Goal: Use online tool/utility: Utilize a website feature to perform a specific function

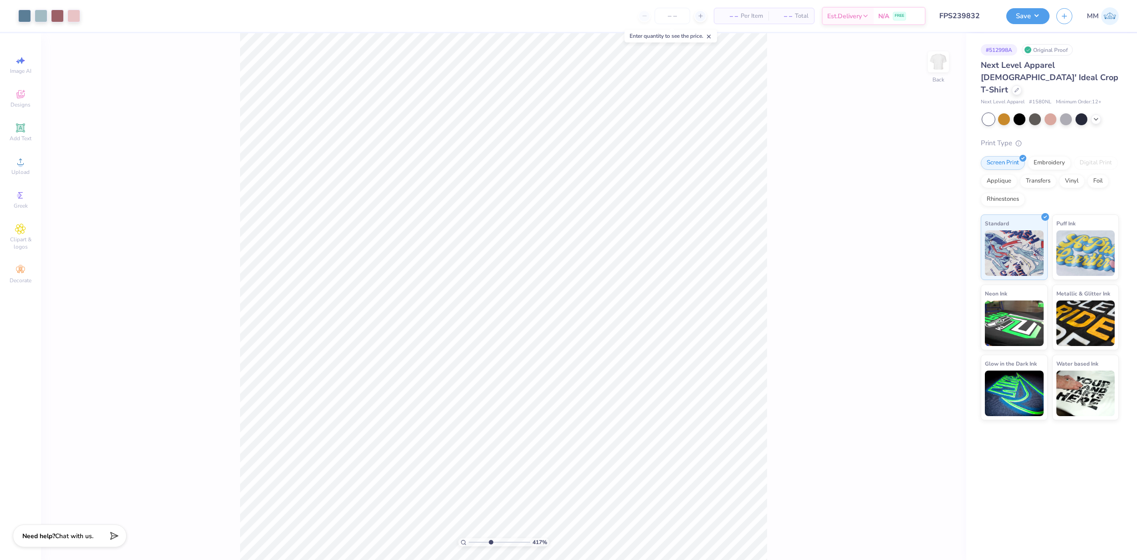
drag, startPoint x: 472, startPoint y: 540, endPoint x: 490, endPoint y: 542, distance: 17.9
type input "4.17"
click at [490, 542] on input "range" at bounding box center [500, 543] width 62 height 8
click at [75, 18] on div at bounding box center [73, 15] width 13 height 13
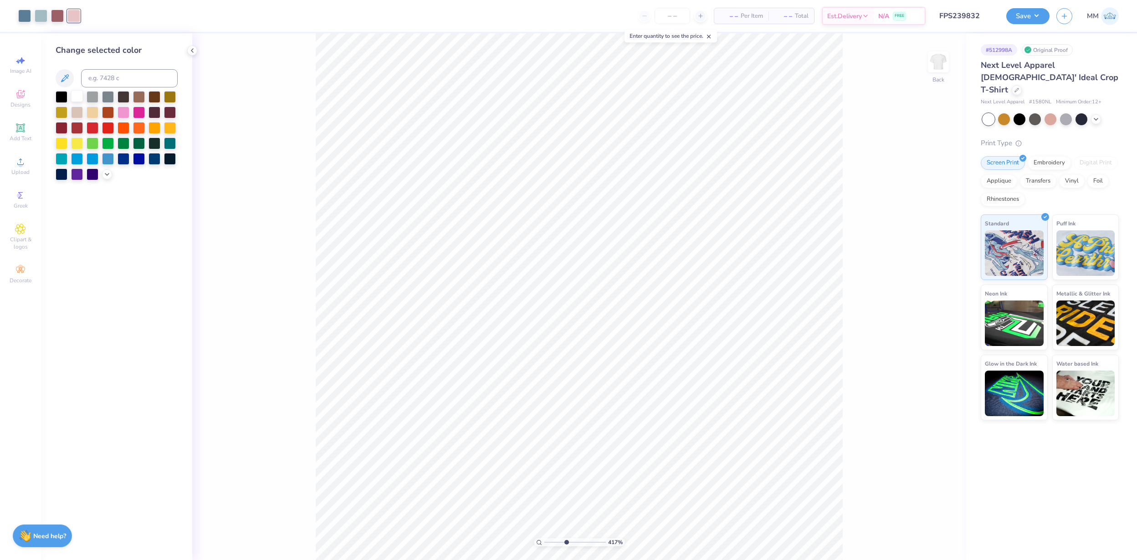
click at [77, 93] on div at bounding box center [77, 96] width 12 height 12
click at [40, 12] on div at bounding box center [41, 15] width 13 height 13
click at [103, 177] on icon at bounding box center [106, 173] width 7 height 7
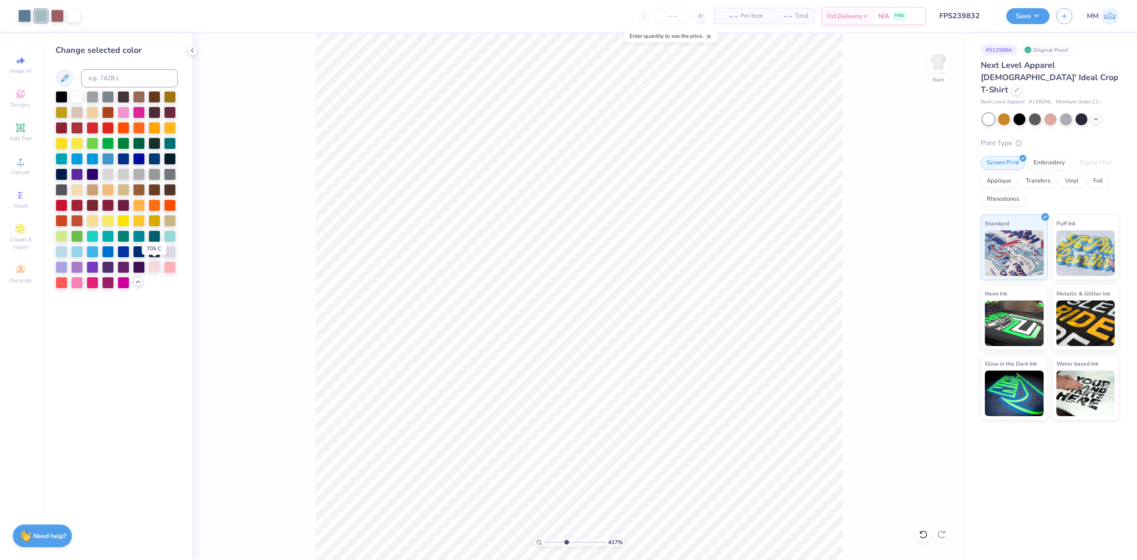
click at [153, 267] on div at bounding box center [155, 267] width 12 height 12
click at [20, 15] on div at bounding box center [24, 15] width 13 height 13
click at [94, 283] on div at bounding box center [93, 282] width 12 height 12
click at [62, 284] on div at bounding box center [62, 282] width 12 height 12
click at [170, 271] on div at bounding box center [170, 267] width 12 height 12
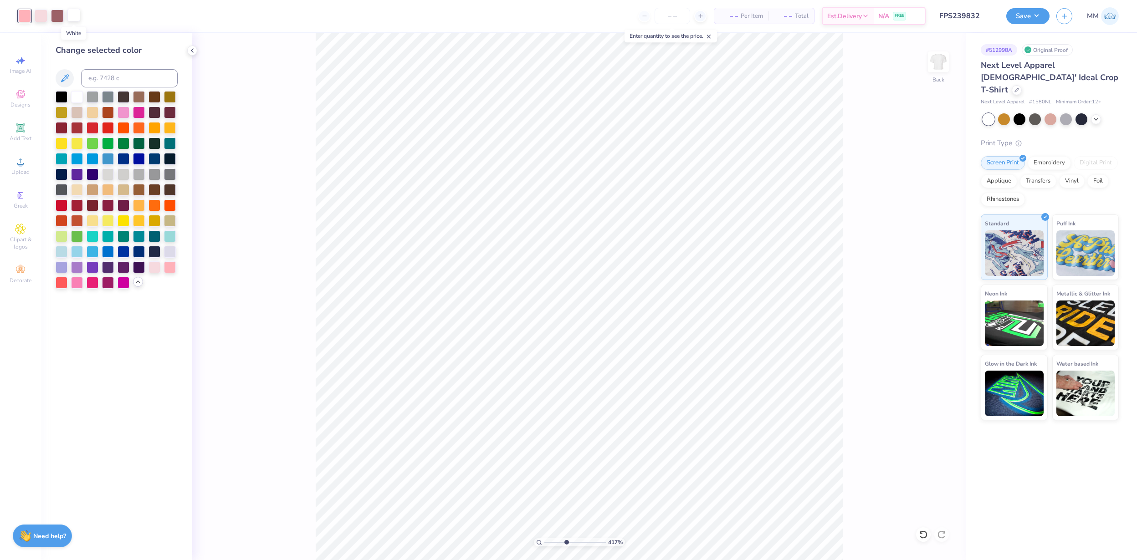
click at [73, 12] on div at bounding box center [73, 15] width 13 height 13
click at [173, 254] on div at bounding box center [170, 251] width 12 height 12
click at [75, 98] on div at bounding box center [77, 96] width 12 height 12
click at [24, 13] on div at bounding box center [24, 15] width 13 height 13
click at [123, 114] on div at bounding box center [124, 112] width 12 height 12
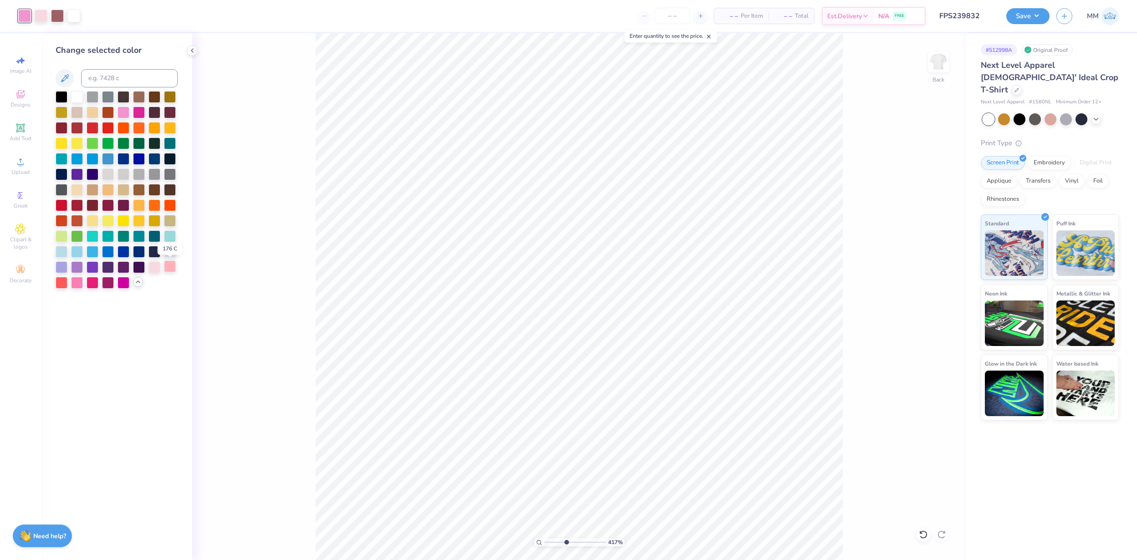
click at [168, 266] on div at bounding box center [170, 267] width 12 height 12
click at [73, 284] on div at bounding box center [77, 282] width 12 height 12
click at [170, 268] on div at bounding box center [170, 267] width 12 height 12
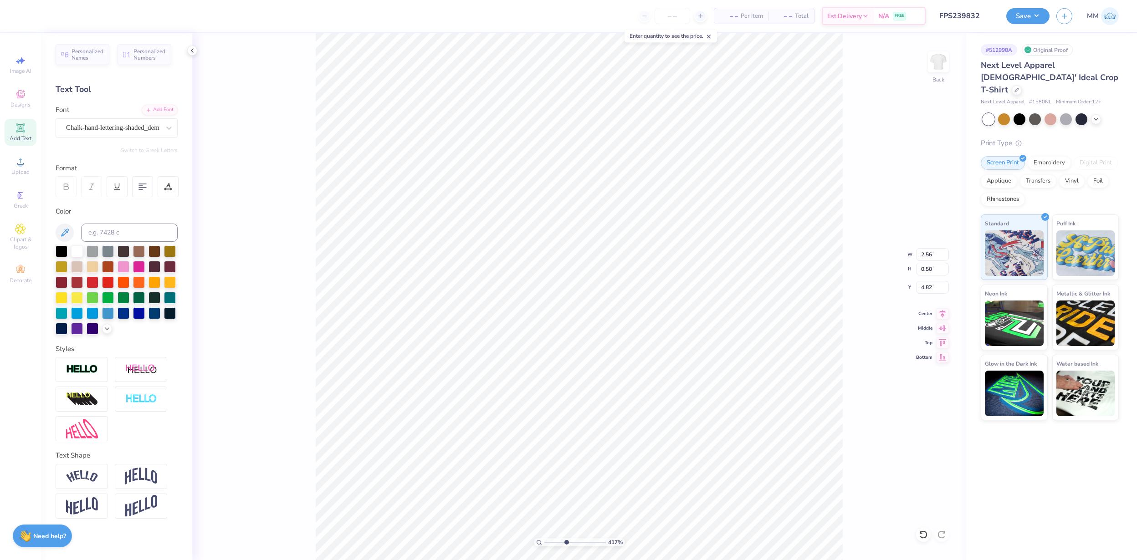
type input "2.26"
type input "0.45"
type input "4.87"
type input "2.01"
type input "0.40"
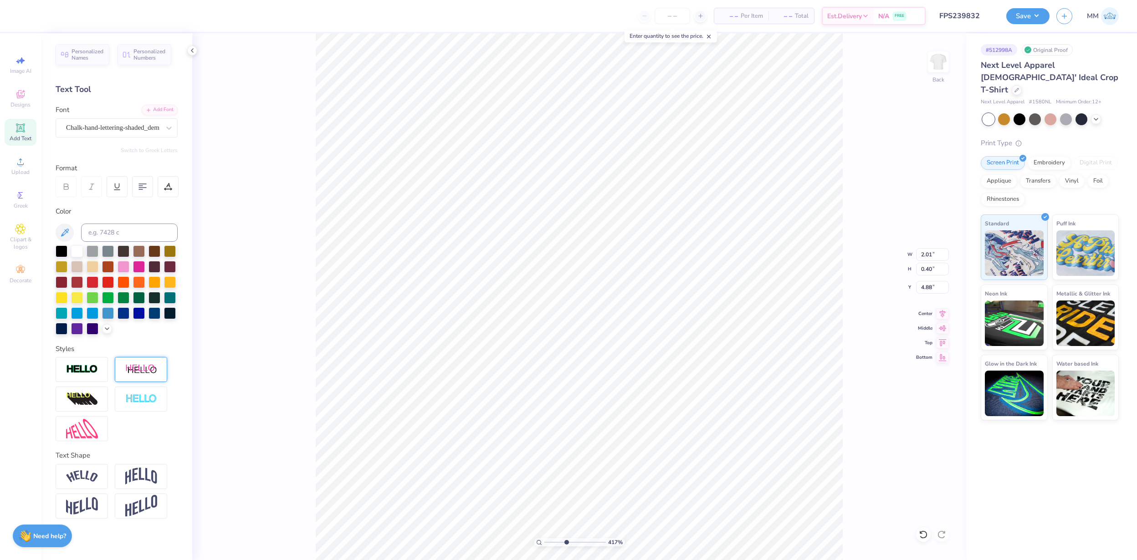
type input "4.88"
click at [134, 479] on img at bounding box center [141, 476] width 32 height 17
type input "0.76"
type input "4.69"
type input "-0.37"
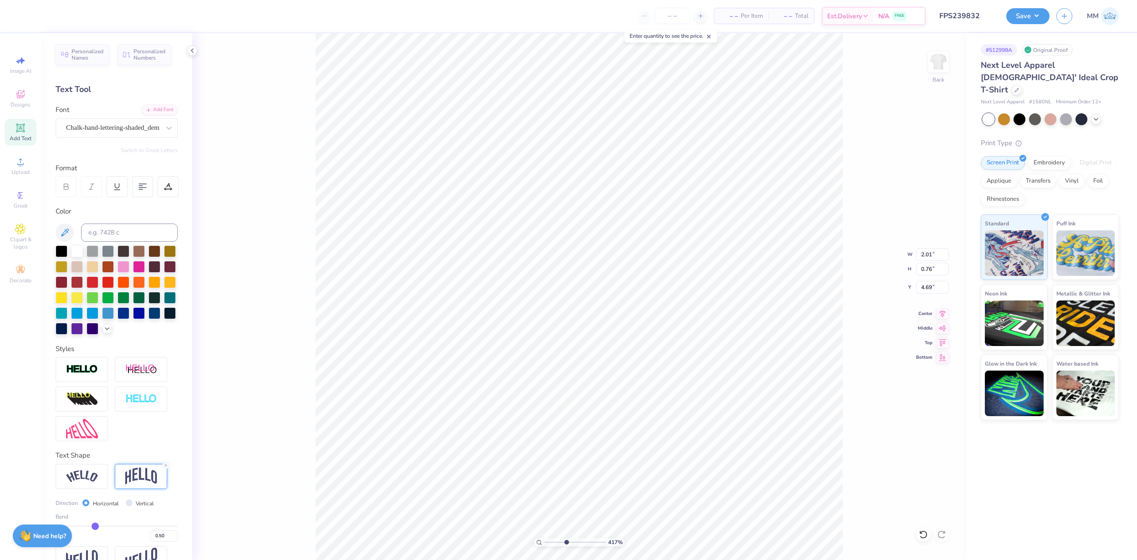
type input "-0.37"
click at [95, 526] on input "range" at bounding box center [117, 526] width 122 height 1
type input "0.63"
type input "4.76"
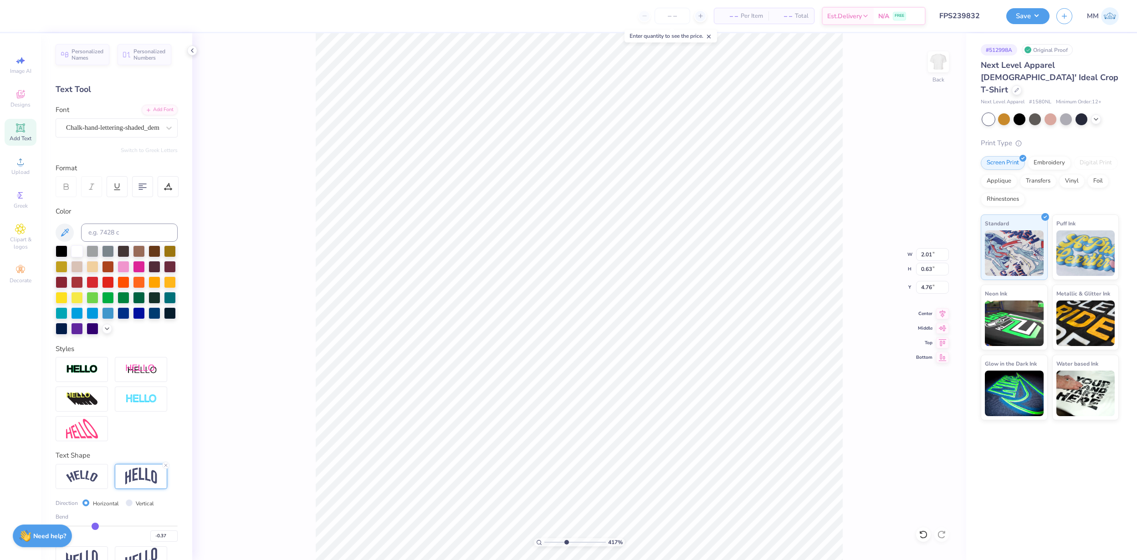
click at [108, 524] on div "Bend -0.37" at bounding box center [117, 527] width 122 height 29
drag, startPoint x: 100, startPoint y: 525, endPoint x: 105, endPoint y: 524, distance: 5.5
click at [105, 524] on div "Bend -0.37" at bounding box center [117, 527] width 122 height 29
type input "-0.36"
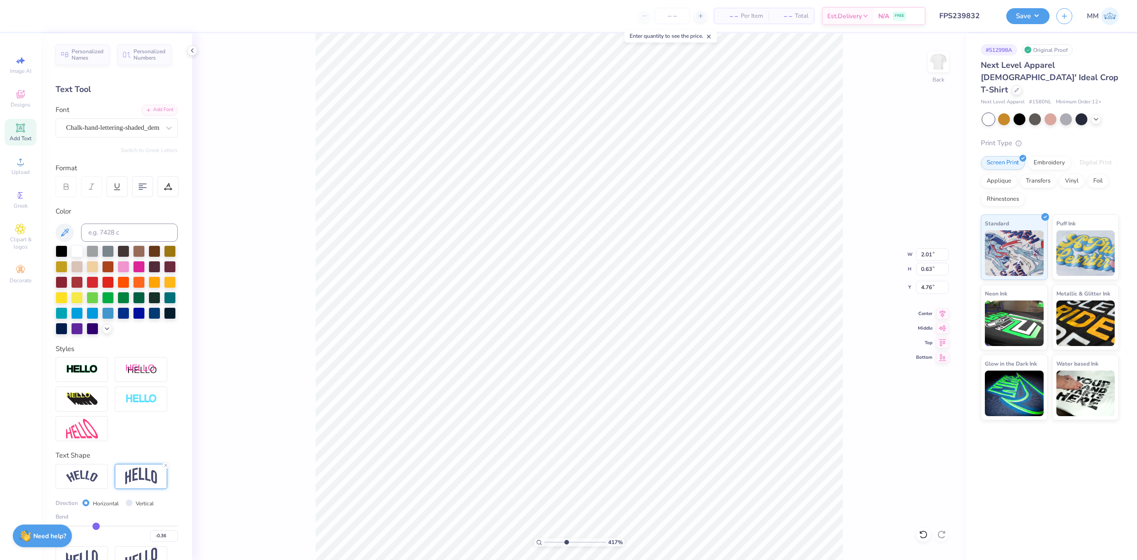
type input "-0.34"
type input "-0.31"
type input "-0.29"
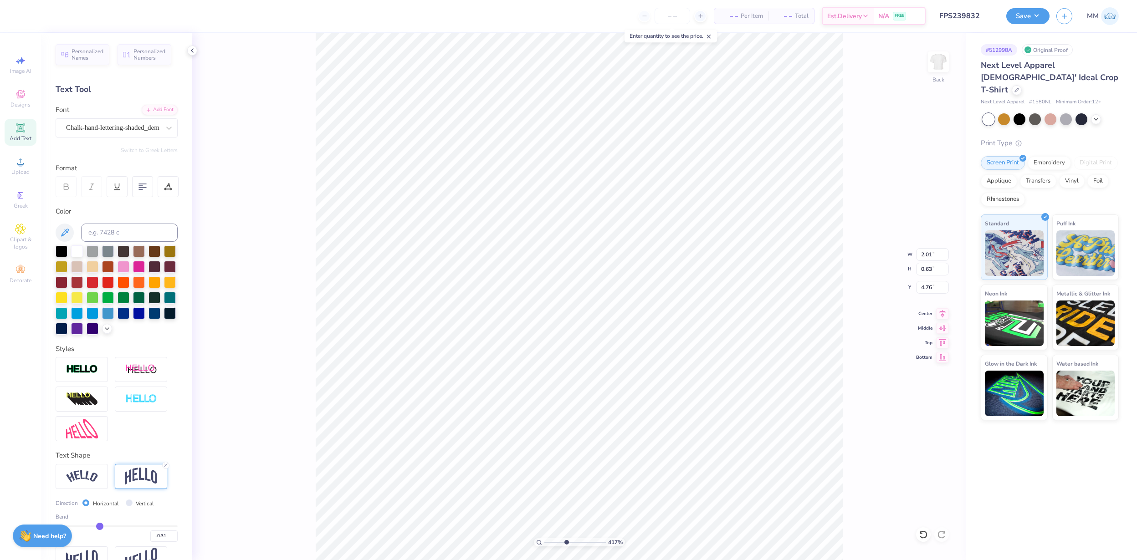
type input "-0.29"
type input "-0.26"
type input "-0.25"
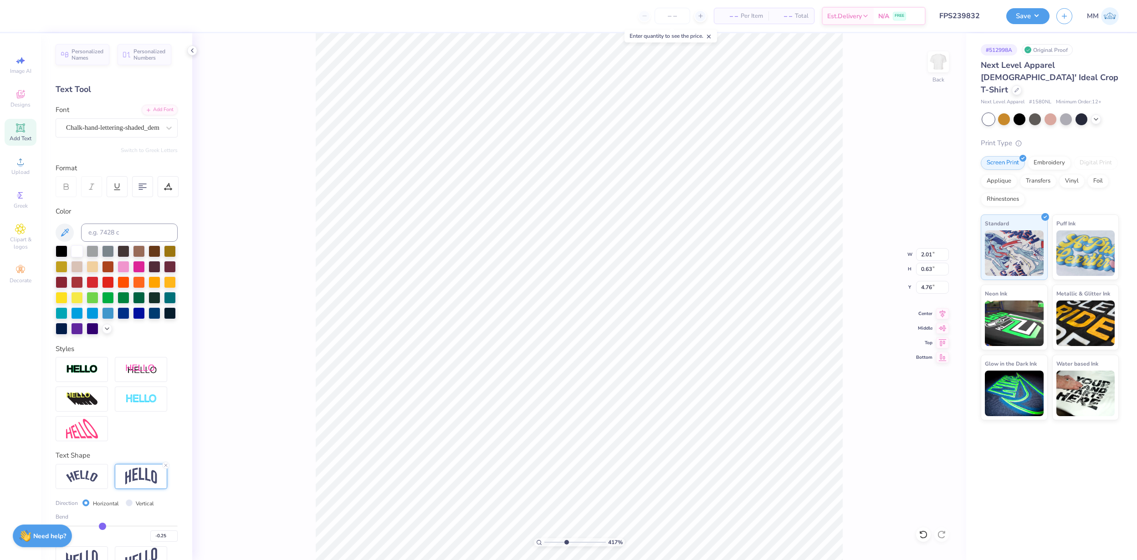
type input "-0.24"
type input "-0.22"
type input "-0.21"
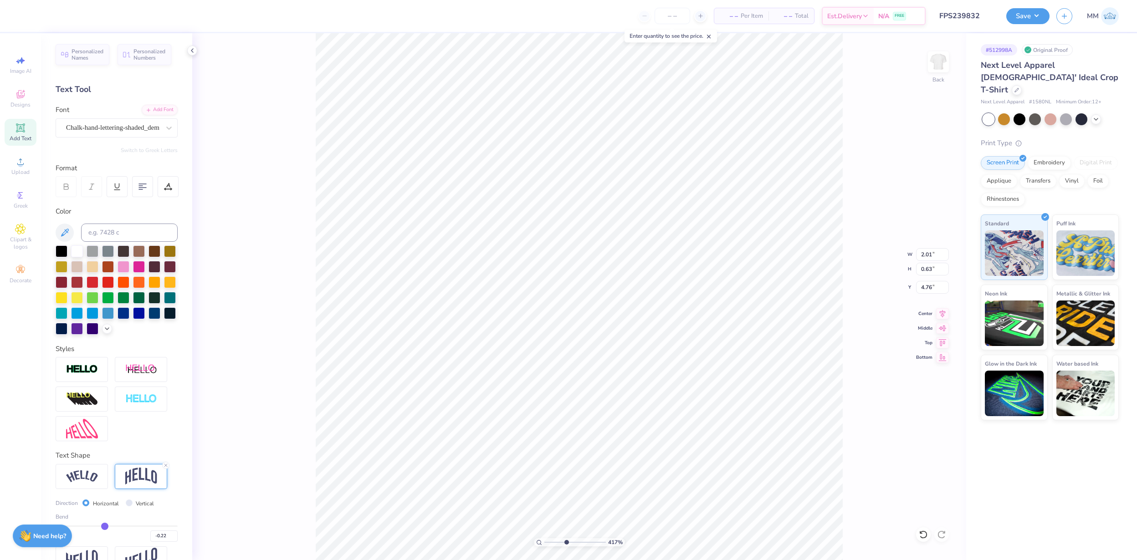
type input "-0.21"
type input "-0.2"
type input "-0.20"
type input "-0.19"
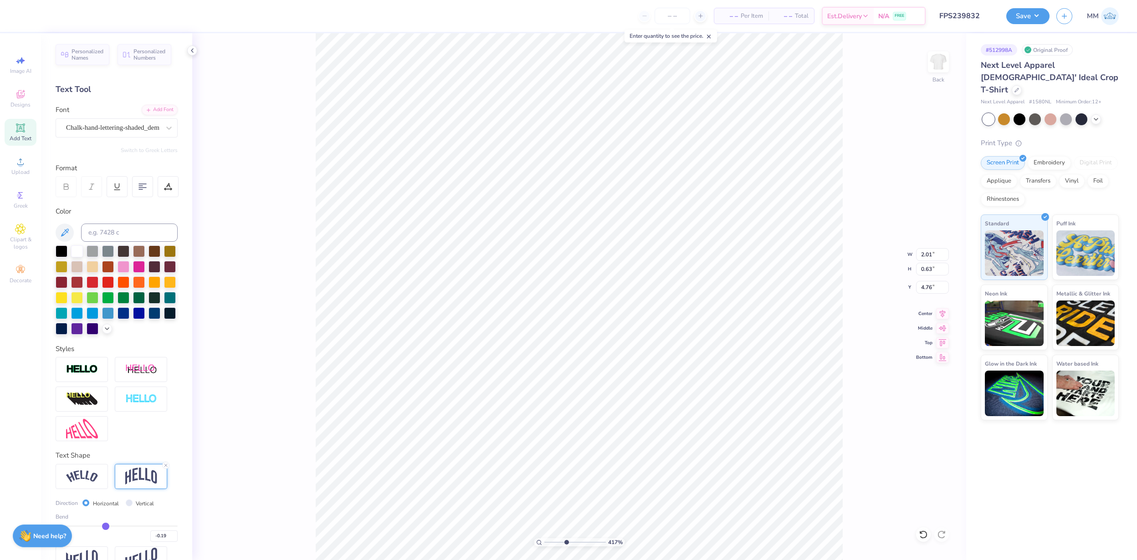
type input "-0.18"
type input "-0.17"
type input "-0.16"
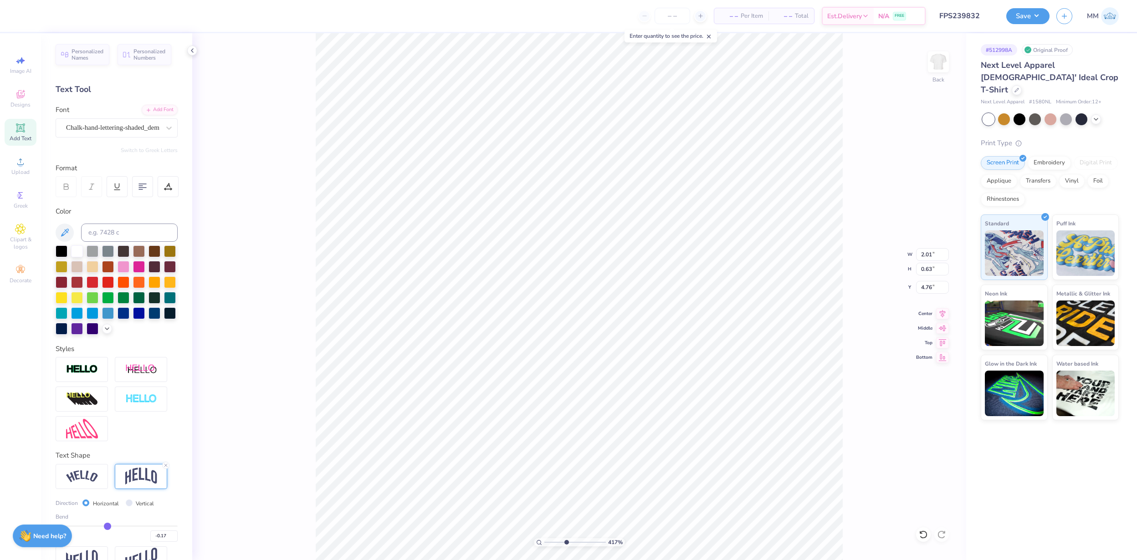
type input "-0.16"
type input "-0.15"
drag, startPoint x: 95, startPoint y: 525, endPoint x: 177, endPoint y: 314, distance: 226.1
type input "0.04"
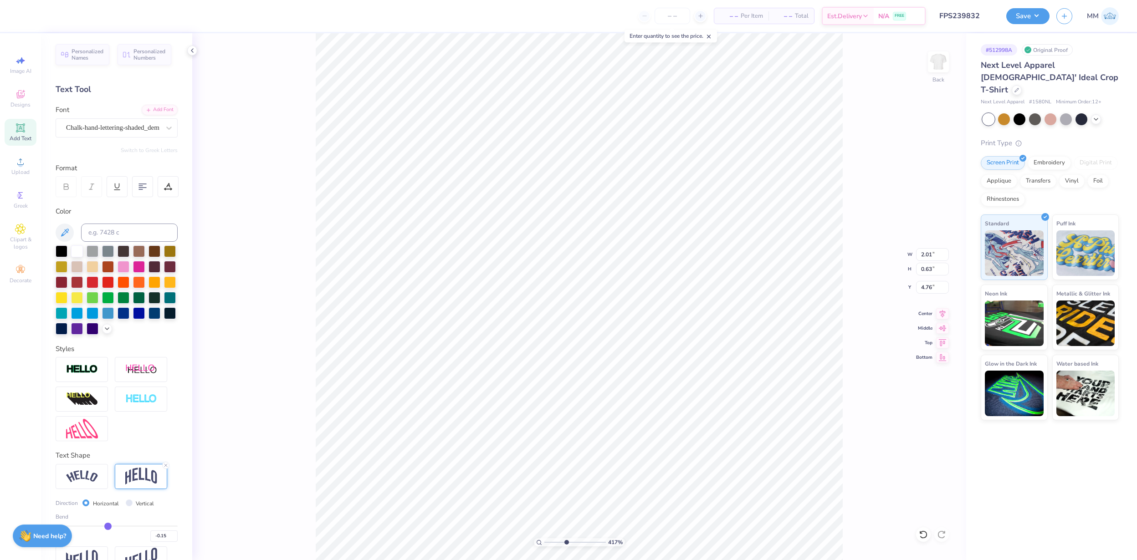
click at [119, 526] on input "range" at bounding box center [117, 526] width 122 height 1
type input "0.04"
type input "0.48"
type input "4.83"
click at [162, 536] on input "0.04" at bounding box center [163, 536] width 27 height 11
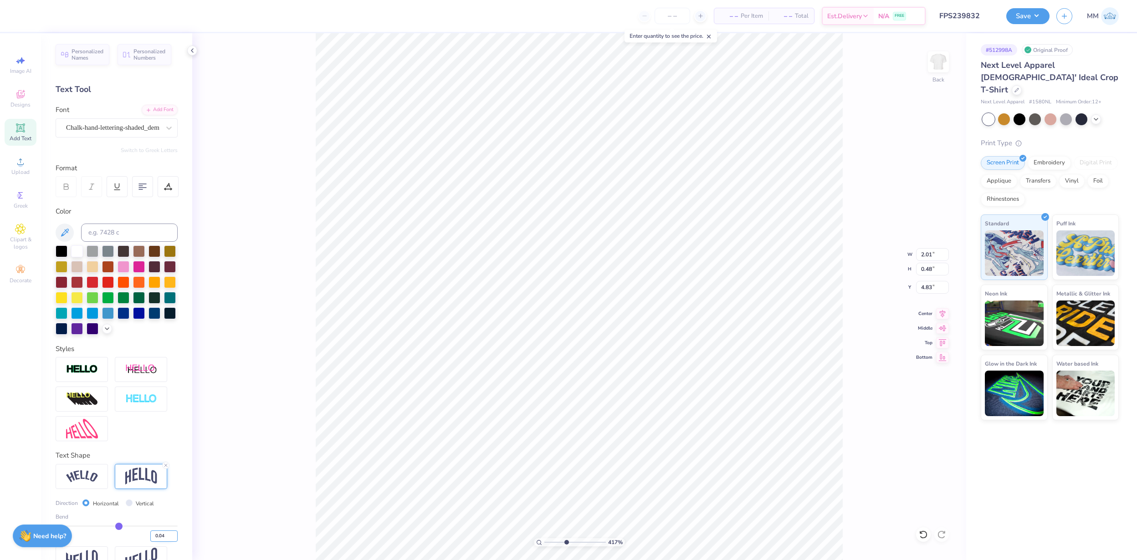
click at [167, 537] on input "0.04" at bounding box center [163, 536] width 27 height 11
type input "0.42"
type input "4.86"
click at [164, 534] on input "0.04" at bounding box center [163, 536] width 27 height 11
type input "0.1"
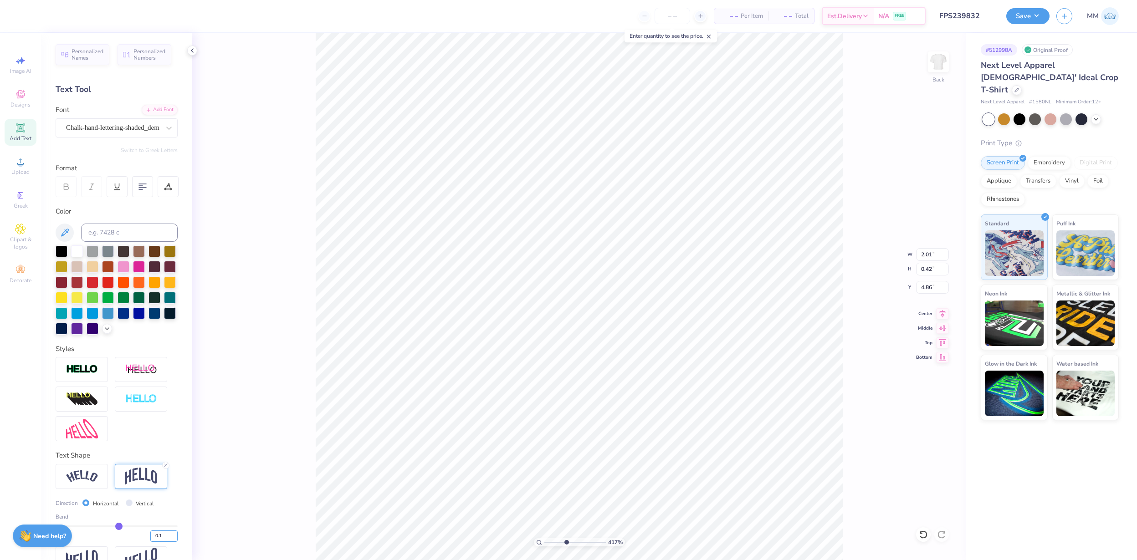
type input "0.1"
type input "0.10"
type input "0.46"
type input "4.84"
type input "0.15"
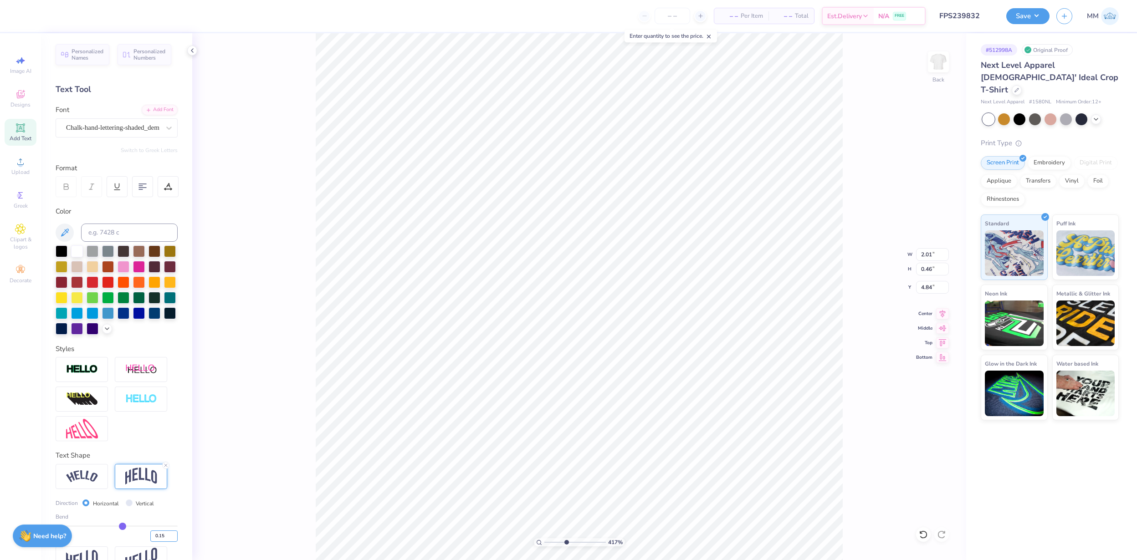
type input "0.15"
click at [165, 536] on input "0.15" at bounding box center [163, 536] width 27 height 11
type input "0.1"
type input "0.10"
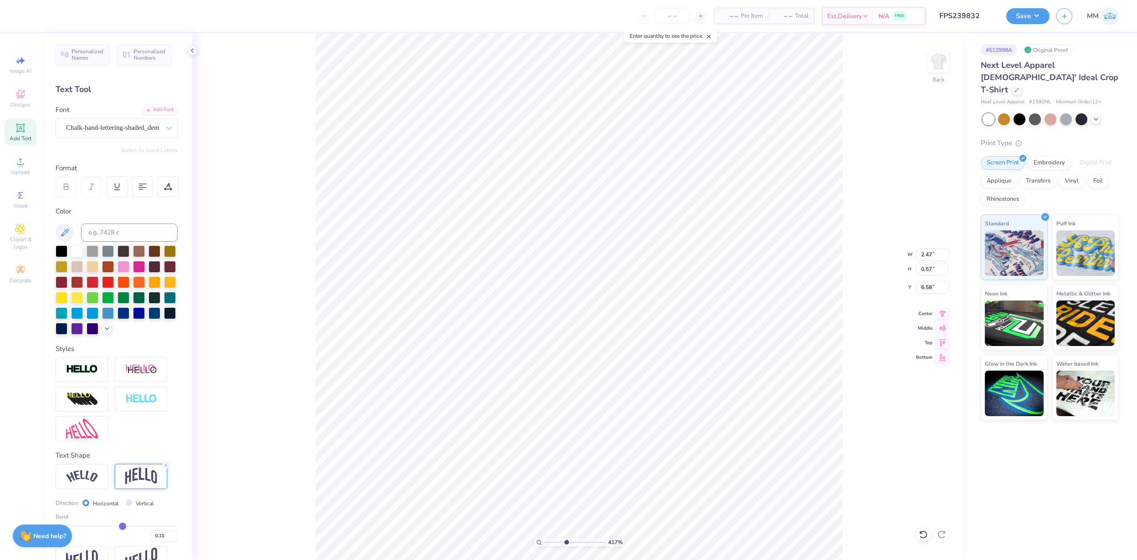
type input "2.47"
type input "0.57"
type input "6.58"
type input "2.31"
type input "0.53"
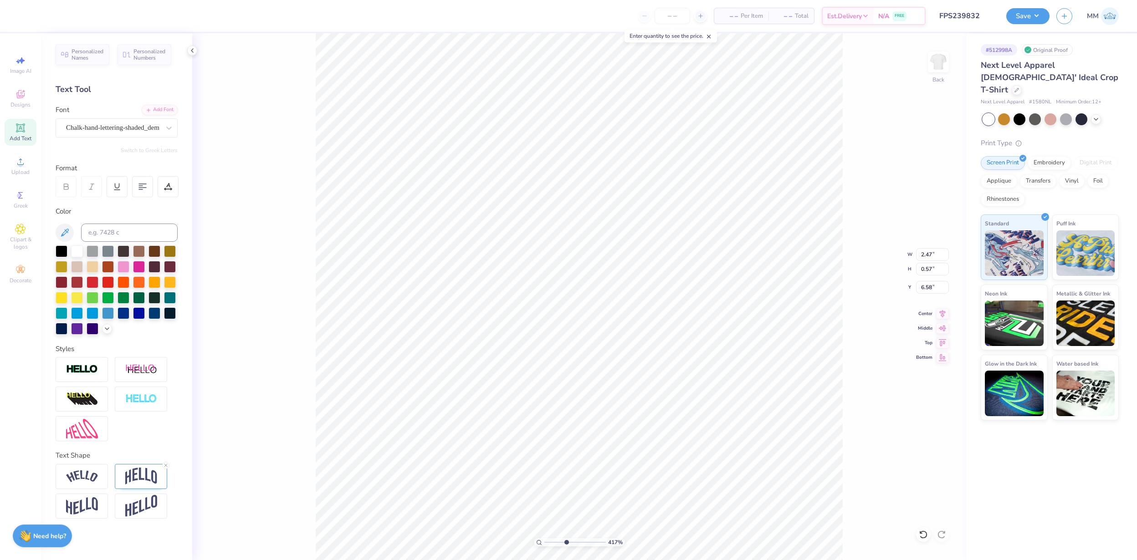
type input "6.62"
click at [1026, 15] on button "Save" at bounding box center [1028, 16] width 43 height 16
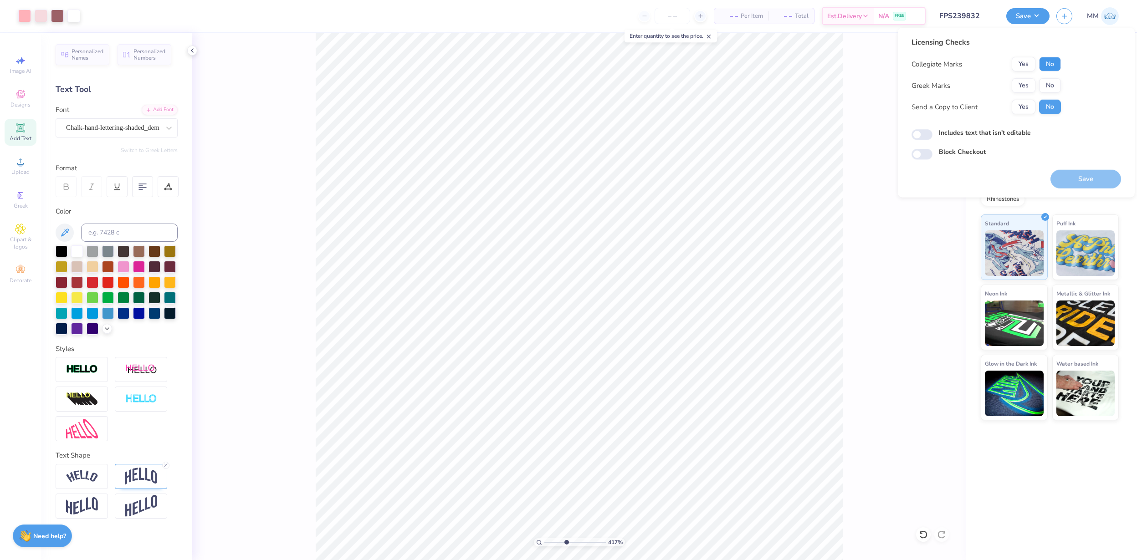
click at [1050, 59] on button "No" at bounding box center [1050, 64] width 22 height 15
click at [1042, 83] on button "No" at bounding box center [1050, 85] width 22 height 15
click at [1087, 186] on button "Save" at bounding box center [1086, 179] width 71 height 19
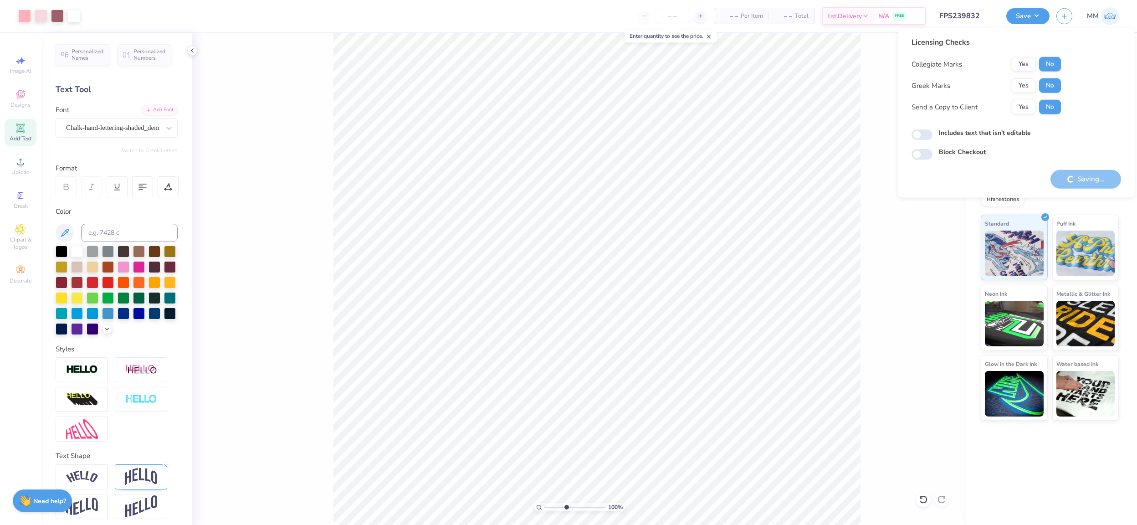
type input "1"
